Goal: Information Seeking & Learning: Compare options

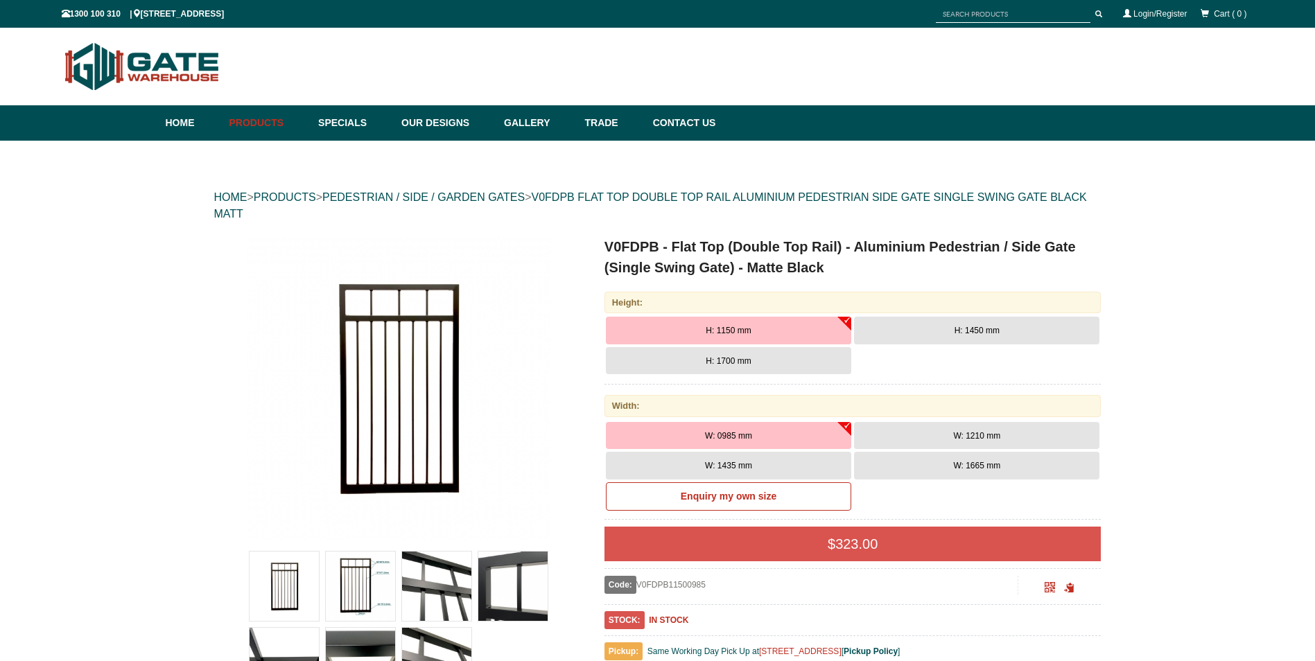
scroll to position [35, 0]
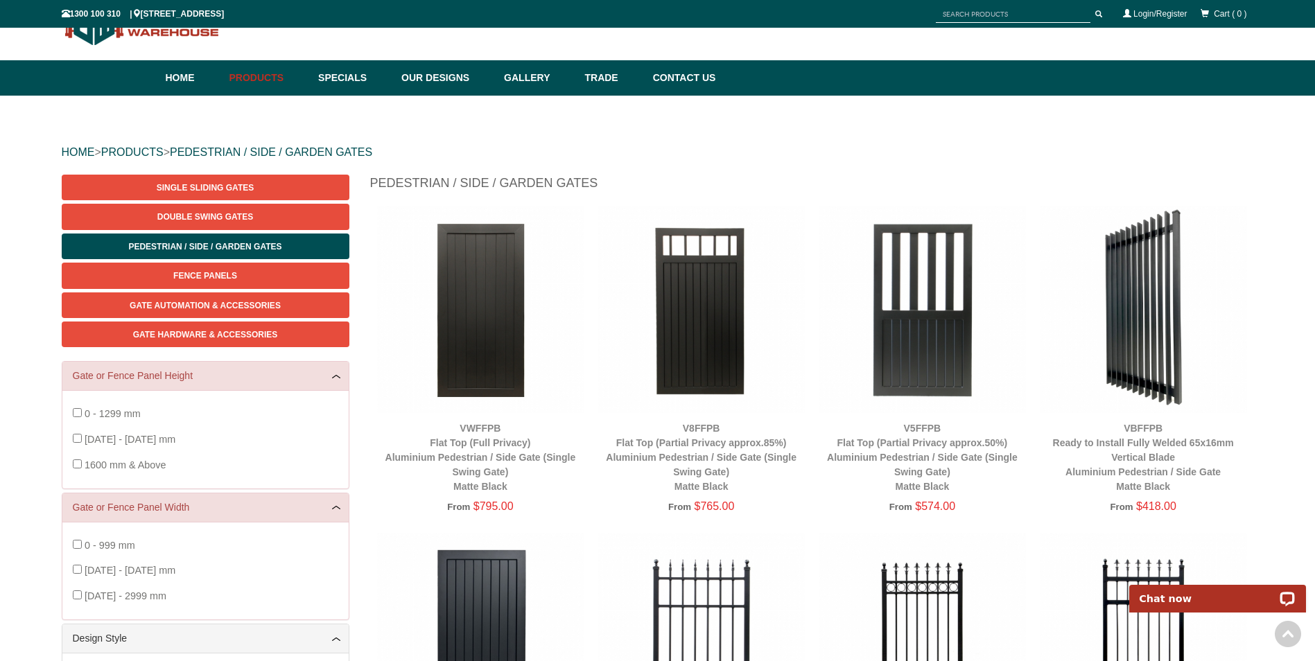
scroll to position [35, 0]
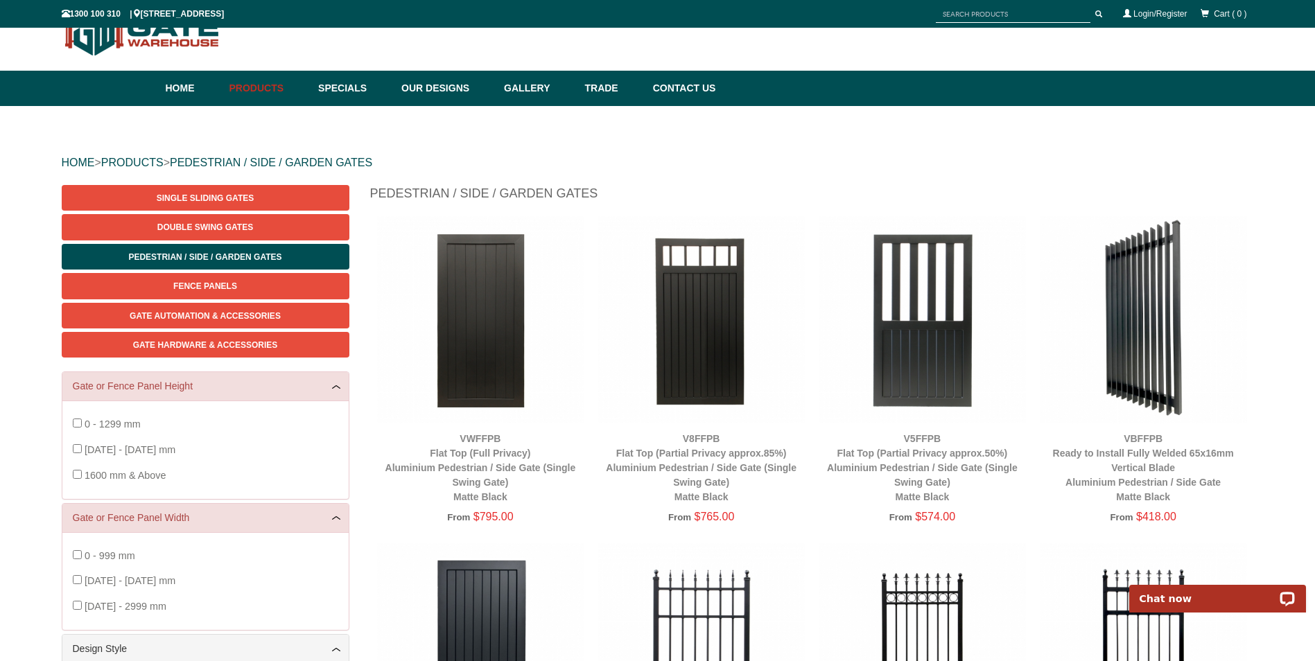
click at [471, 345] on img at bounding box center [480, 319] width 207 height 207
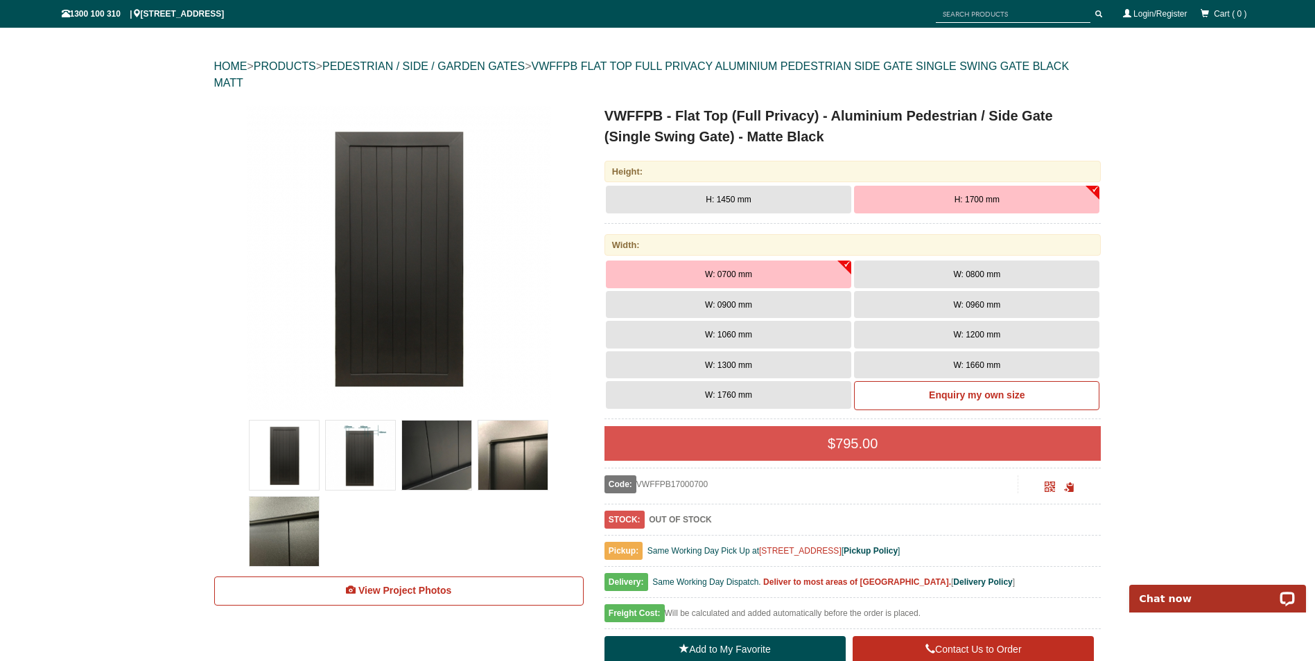
scroll to position [173, 0]
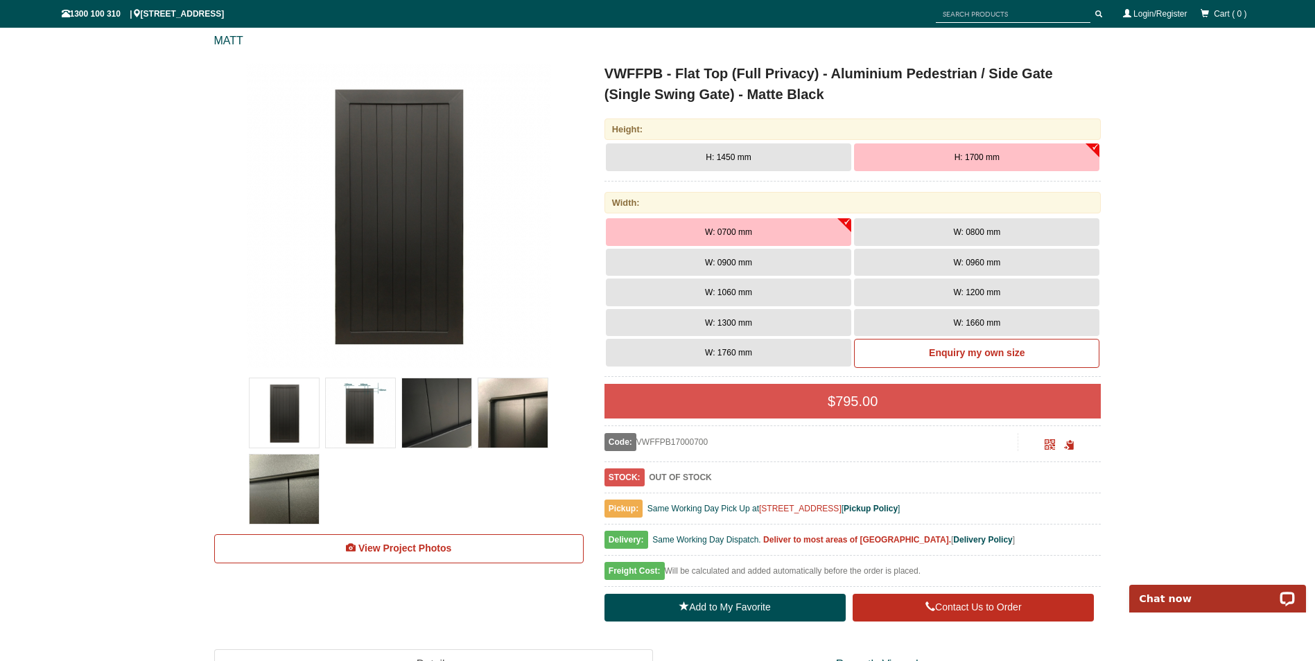
click at [439, 412] on img at bounding box center [436, 412] width 69 height 69
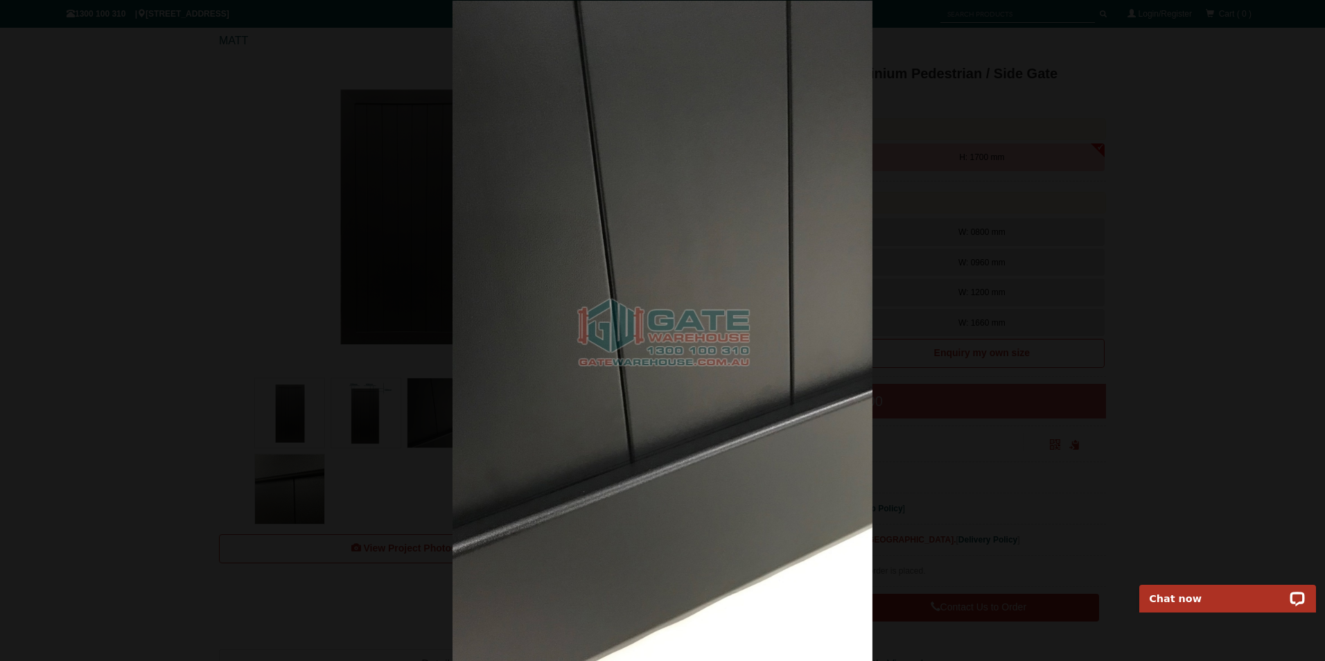
click at [372, 427] on div at bounding box center [662, 331] width 1325 height 661
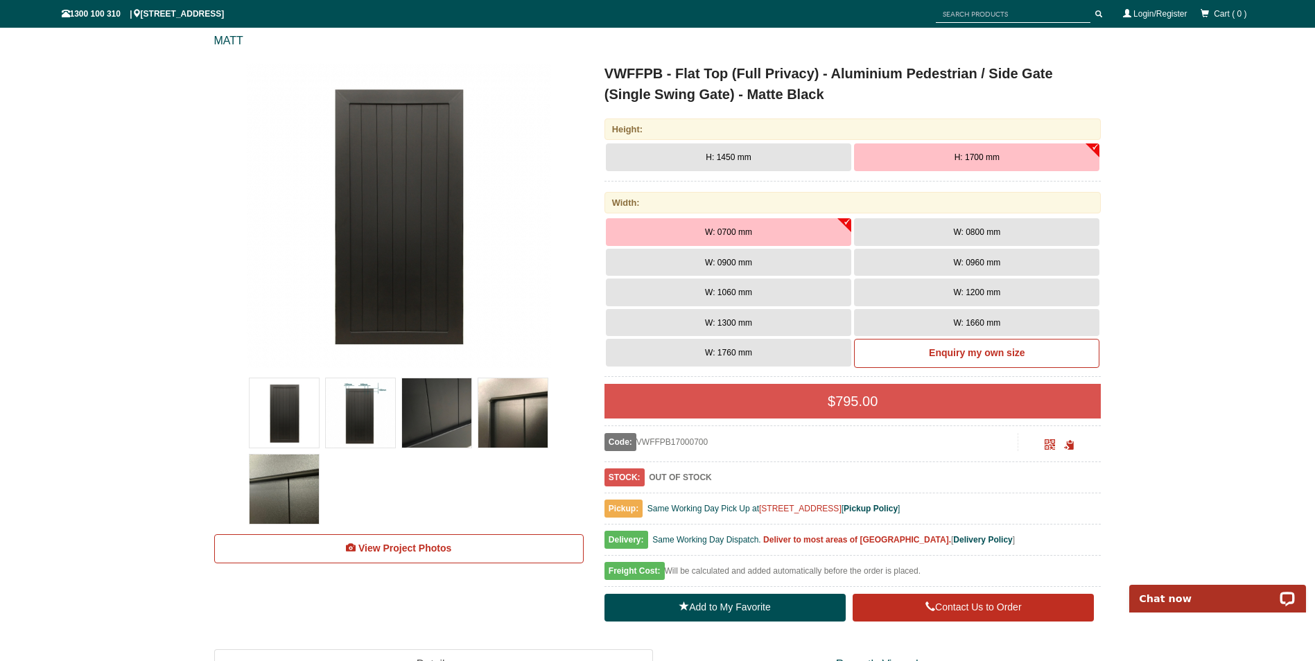
click at [360, 417] on img at bounding box center [360, 412] width 69 height 69
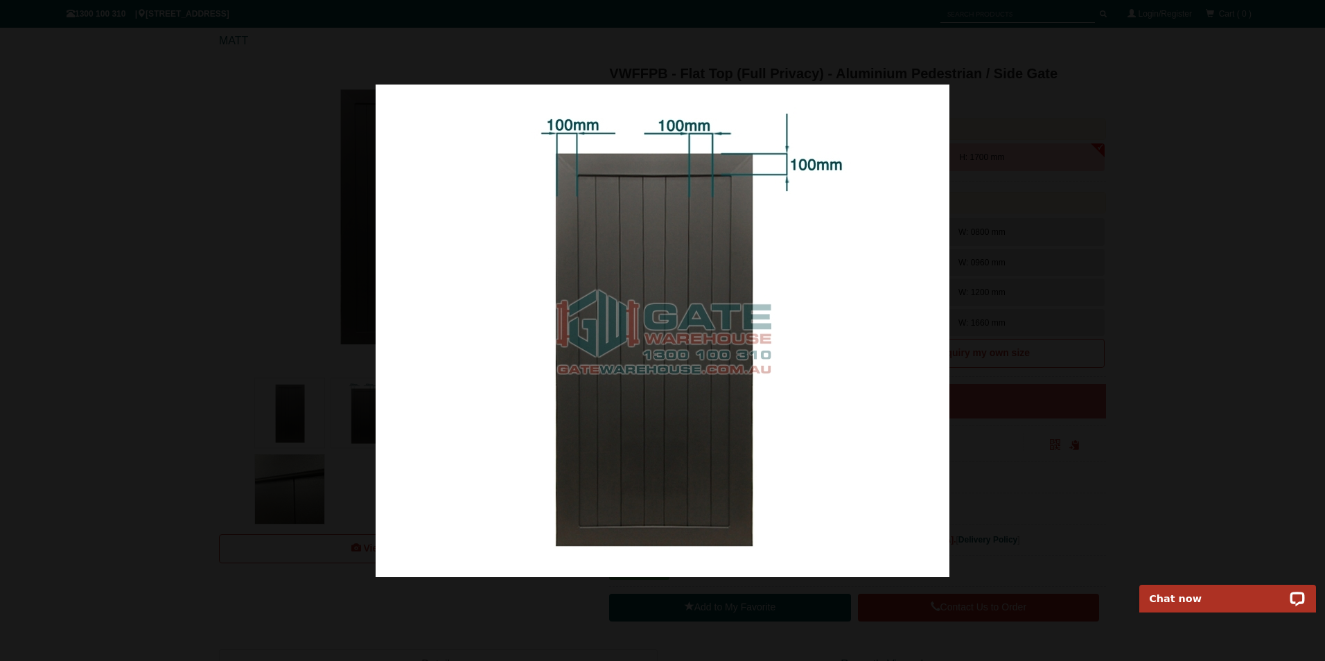
click at [317, 380] on div at bounding box center [662, 330] width 1325 height 661
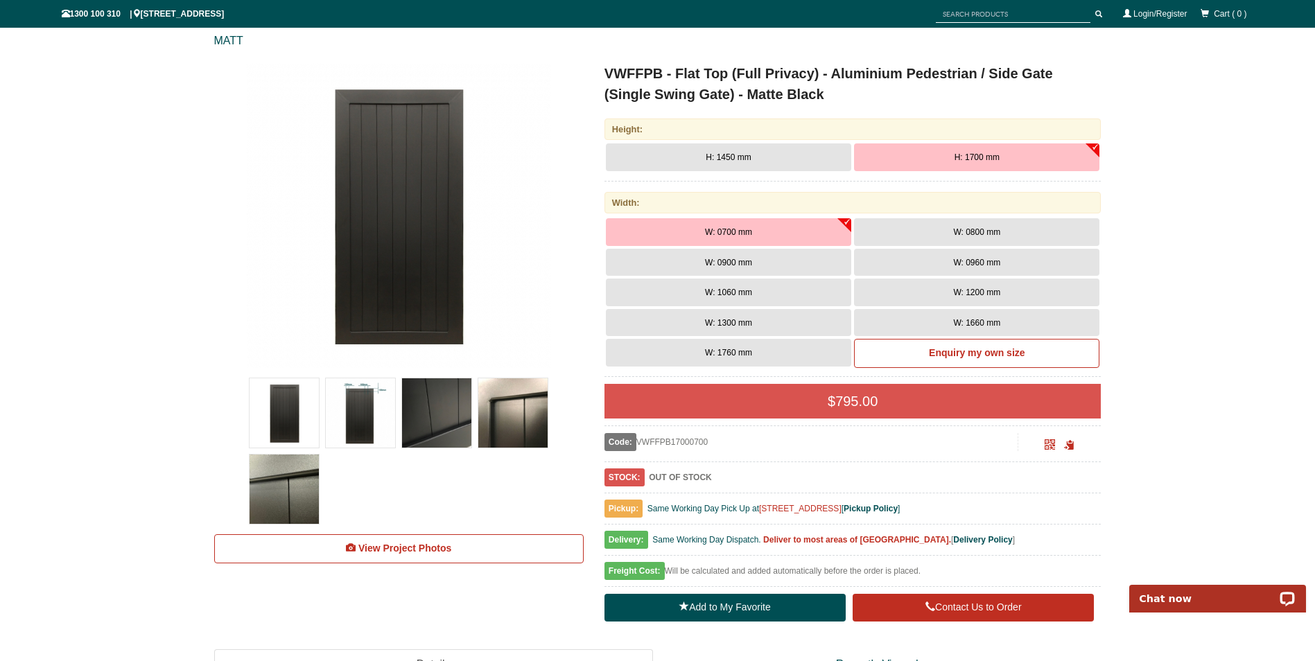
click at [515, 413] on img at bounding box center [512, 412] width 69 height 69
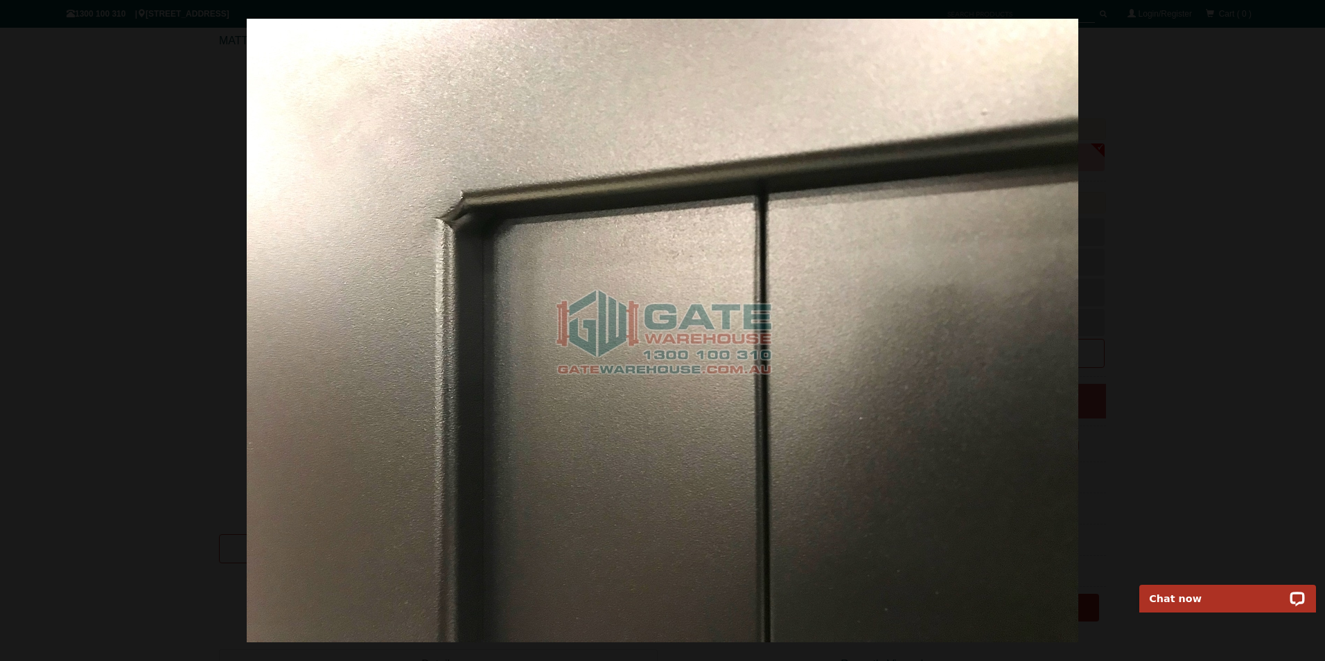
click at [124, 288] on div at bounding box center [662, 330] width 1325 height 661
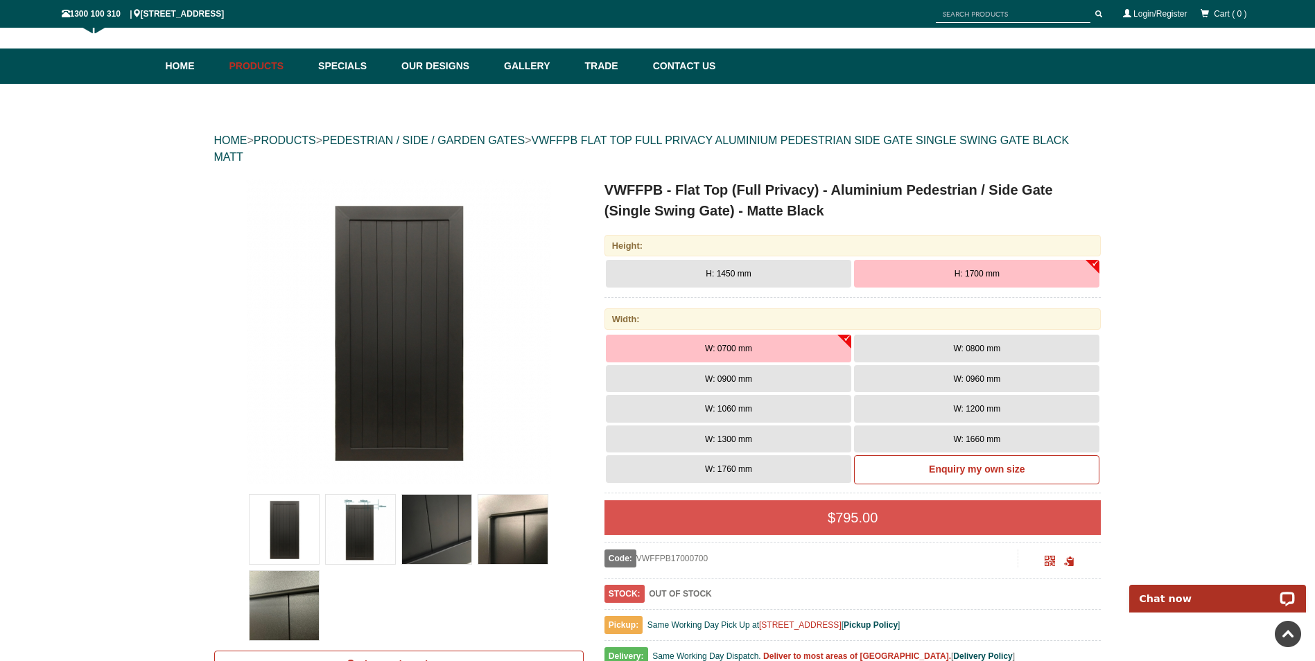
scroll to position [0, 0]
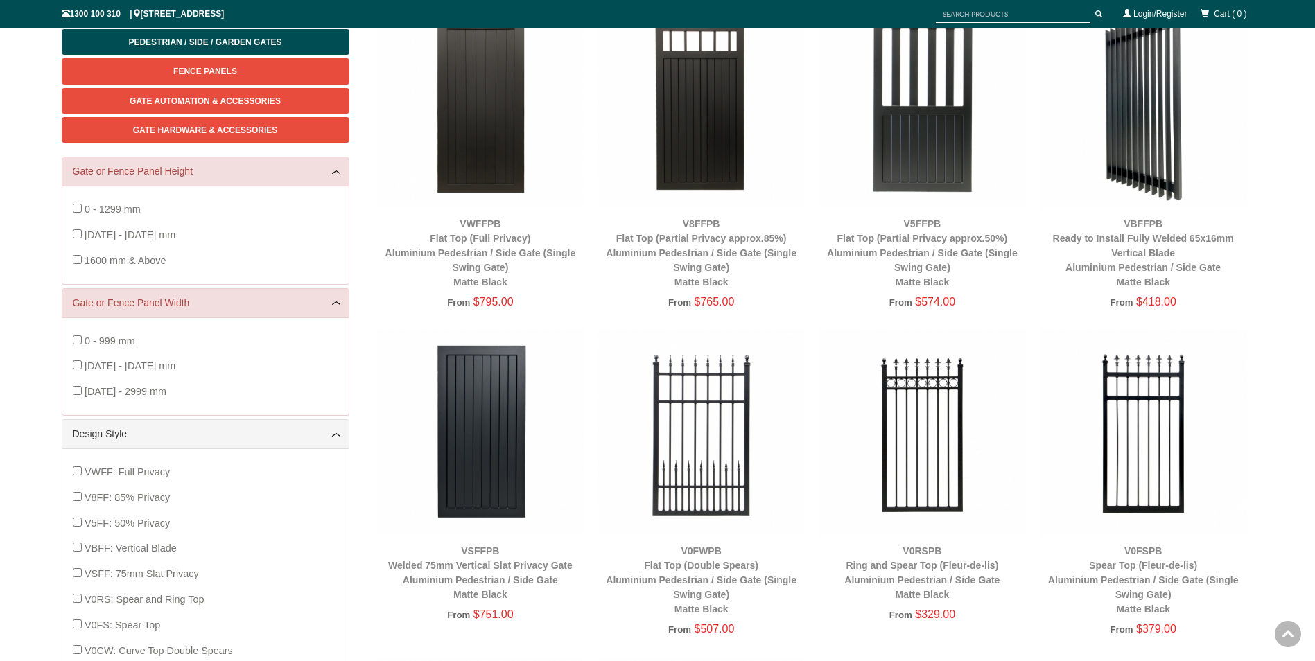
scroll to position [312, 0]
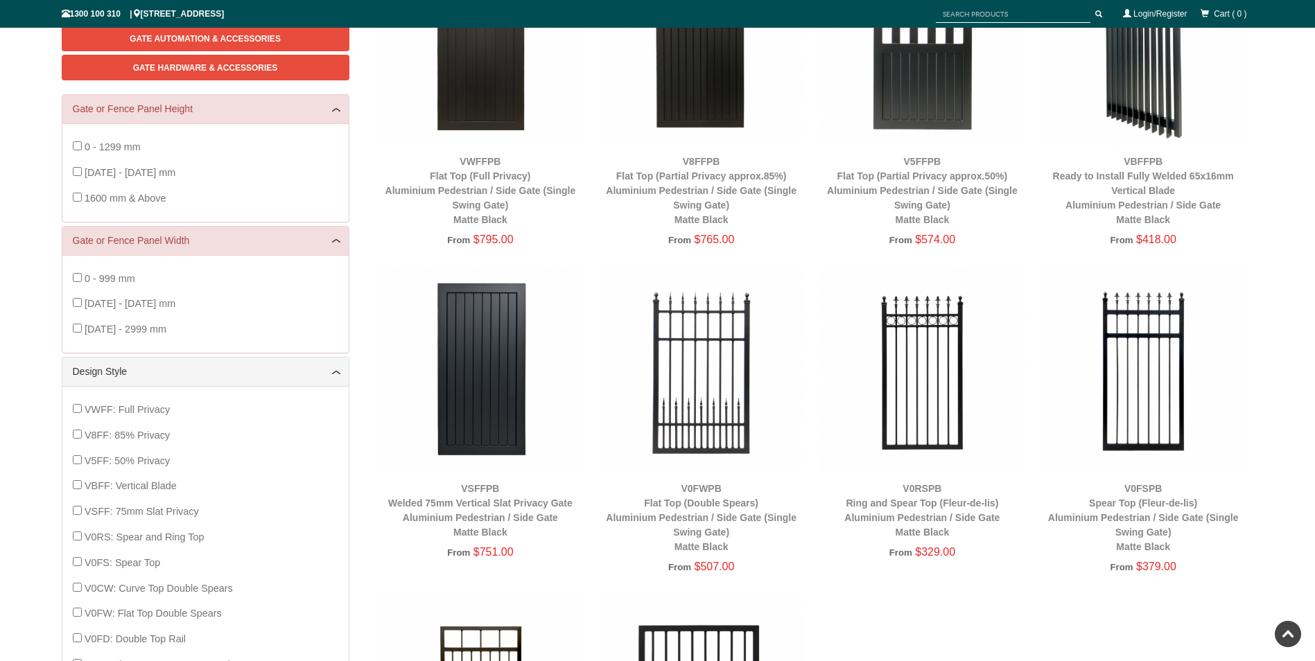
click at [473, 389] on img at bounding box center [480, 369] width 207 height 207
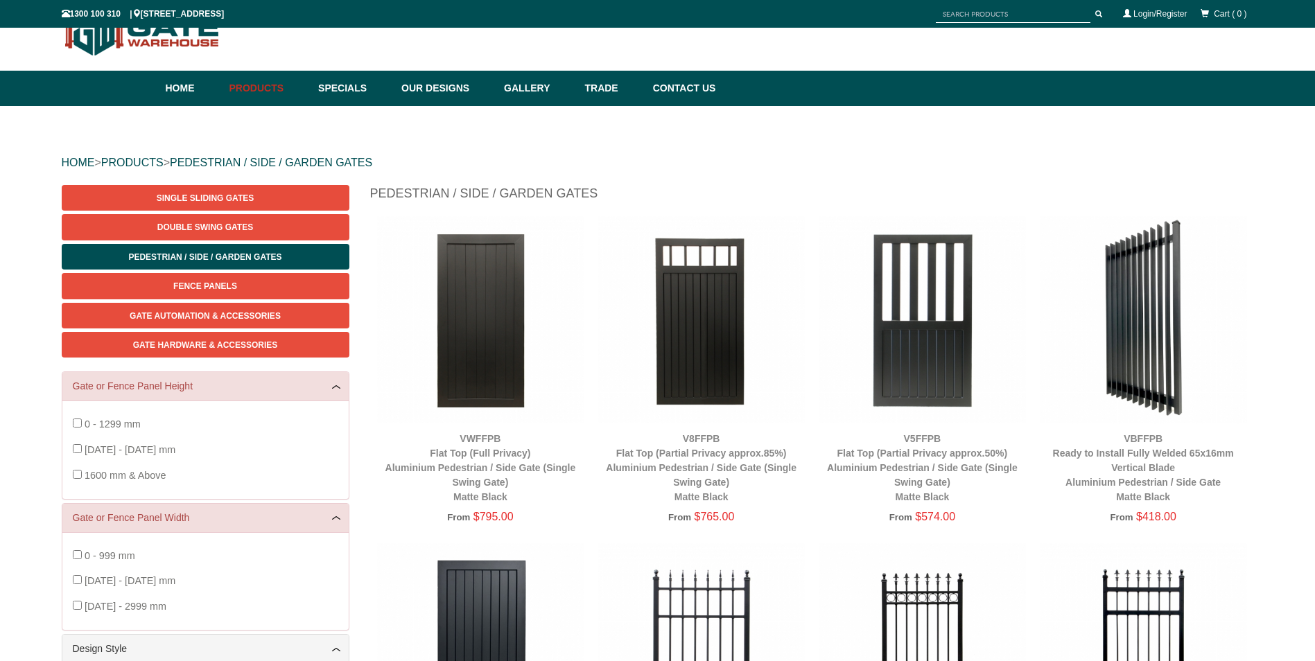
scroll to position [312, 0]
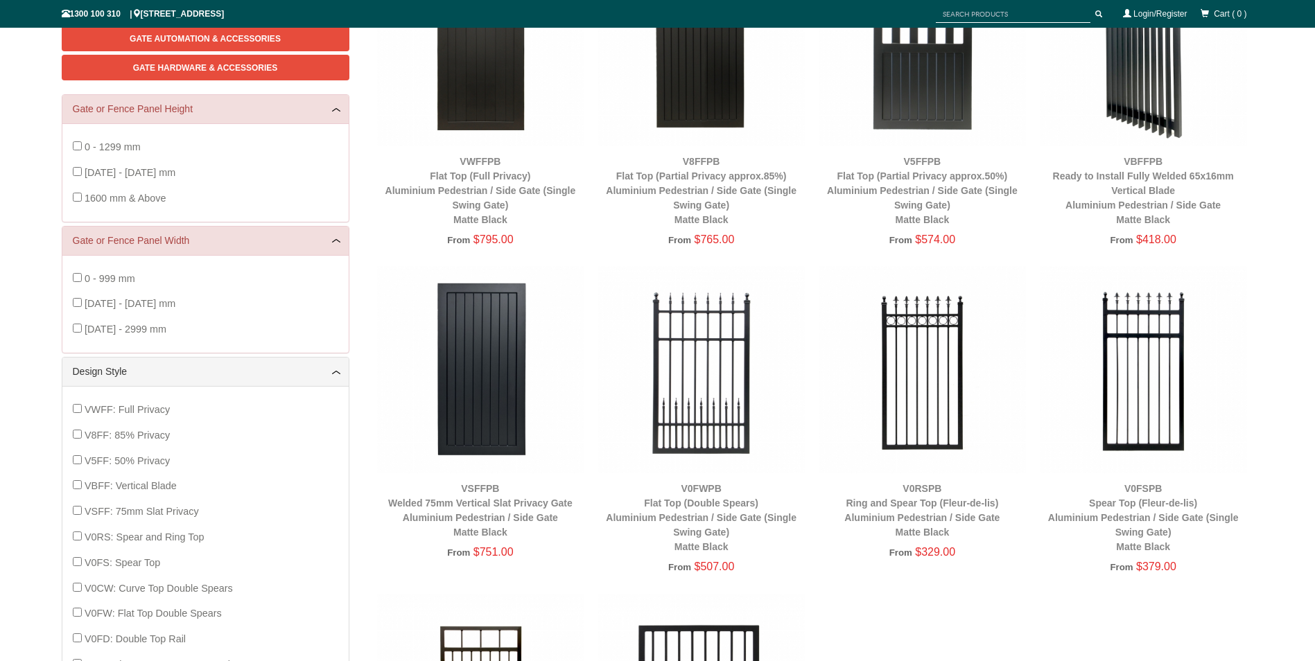
click at [475, 292] on img at bounding box center [480, 369] width 207 height 207
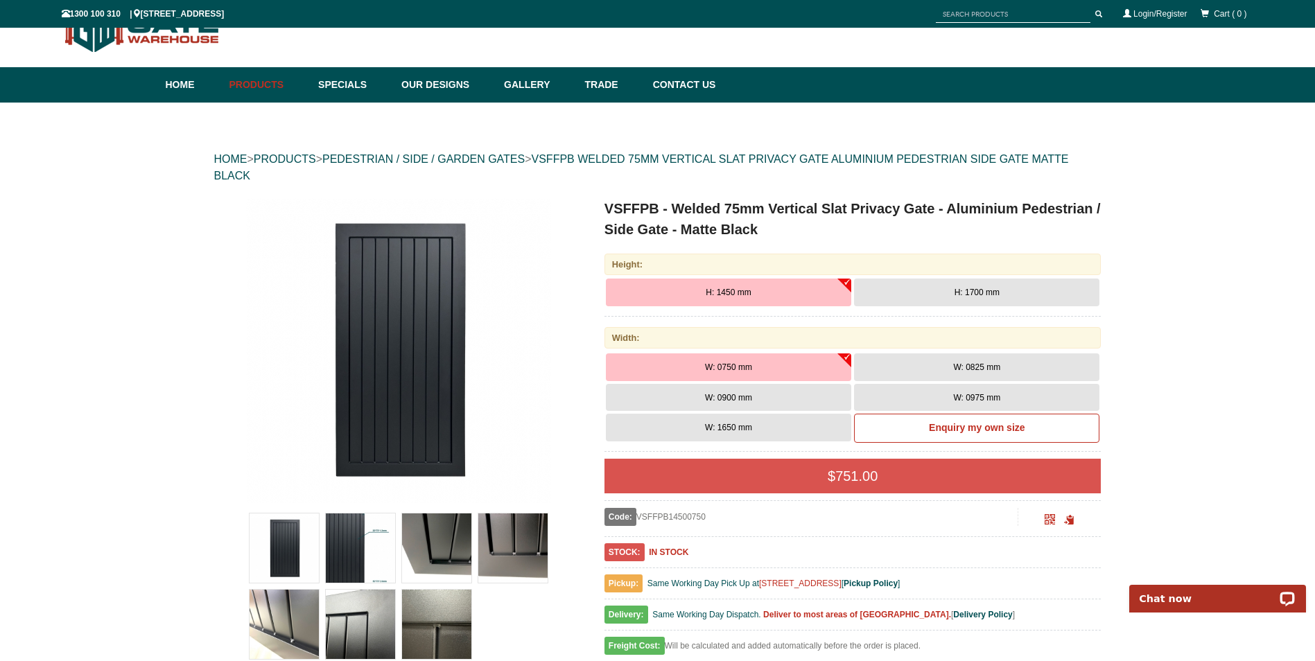
scroll to position [35, 0]
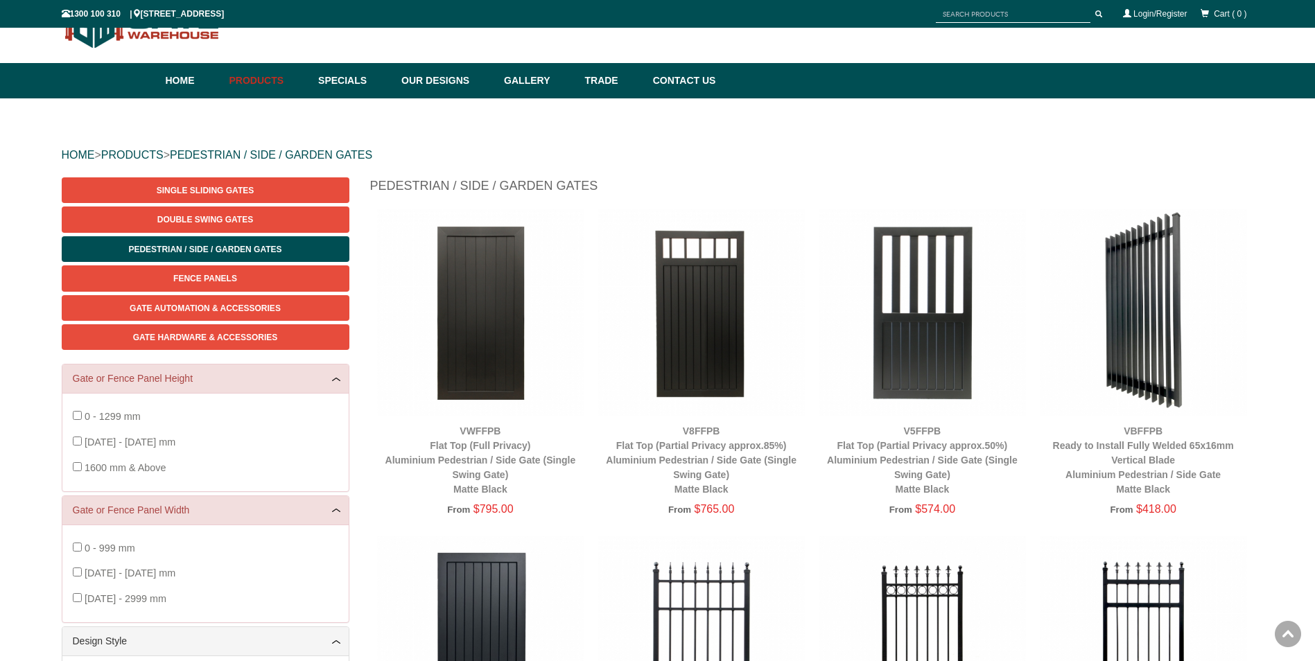
scroll to position [35, 0]
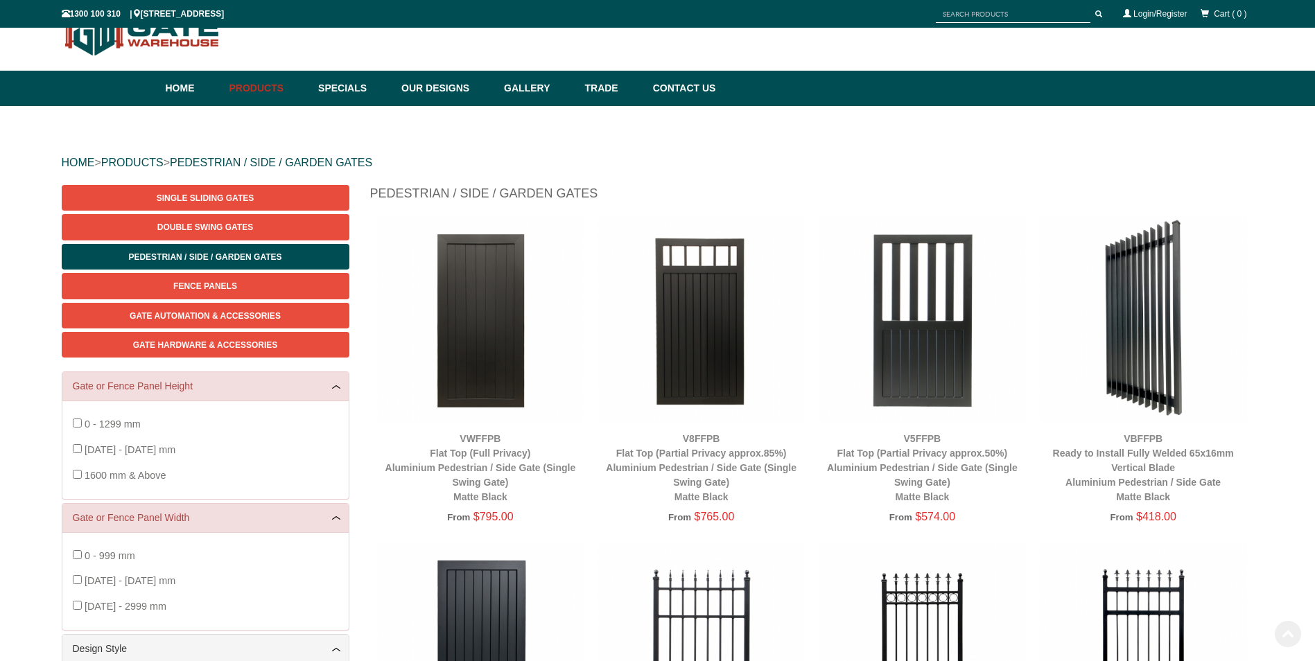
click at [487, 297] on img at bounding box center [480, 319] width 207 height 207
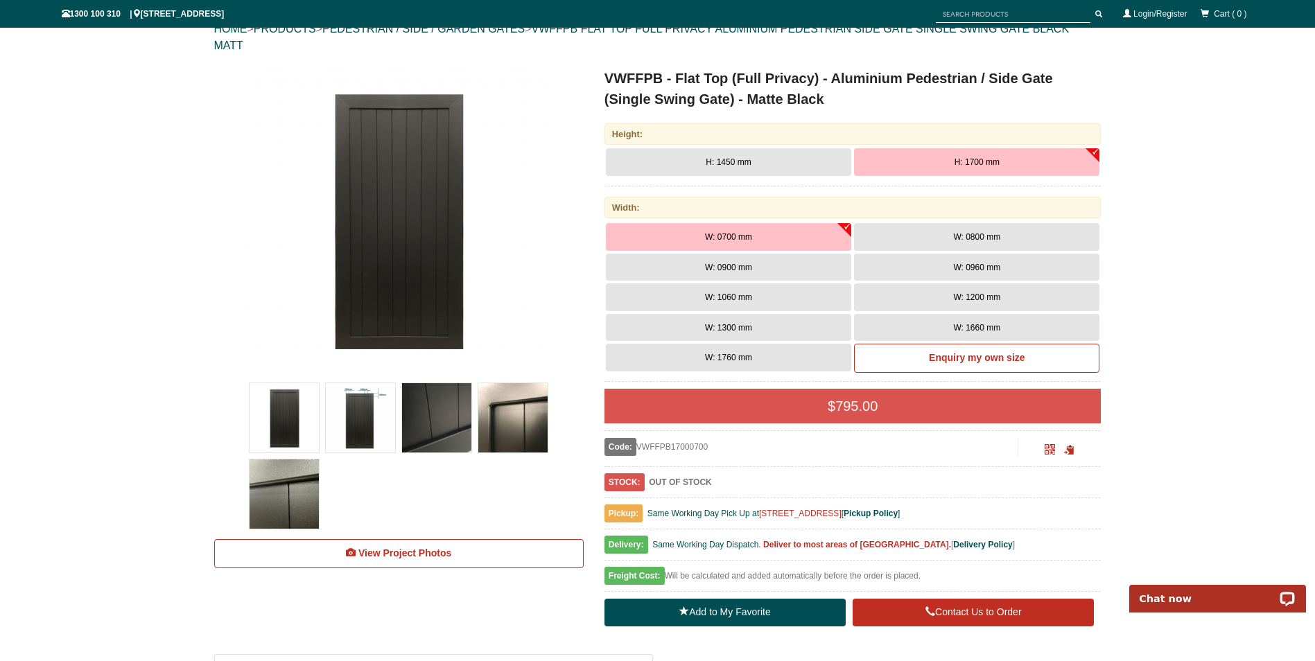
scroll to position [173, 0]
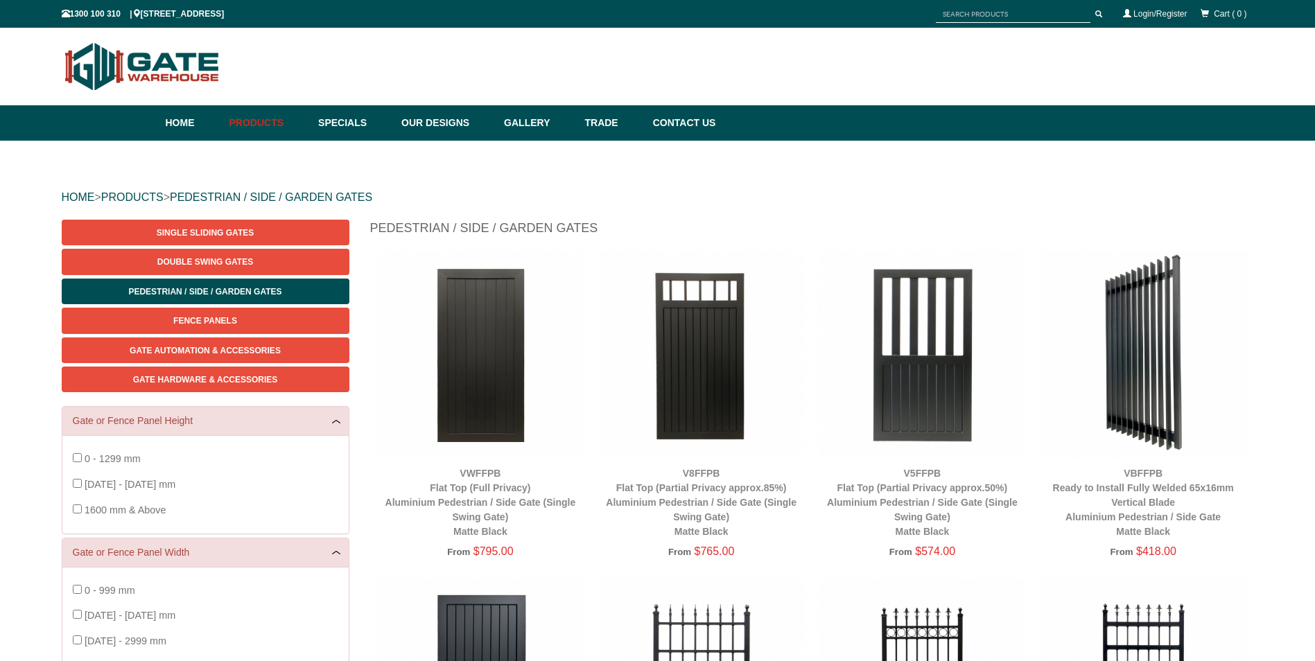
scroll to position [35, 0]
